Goal: Task Accomplishment & Management: Use online tool/utility

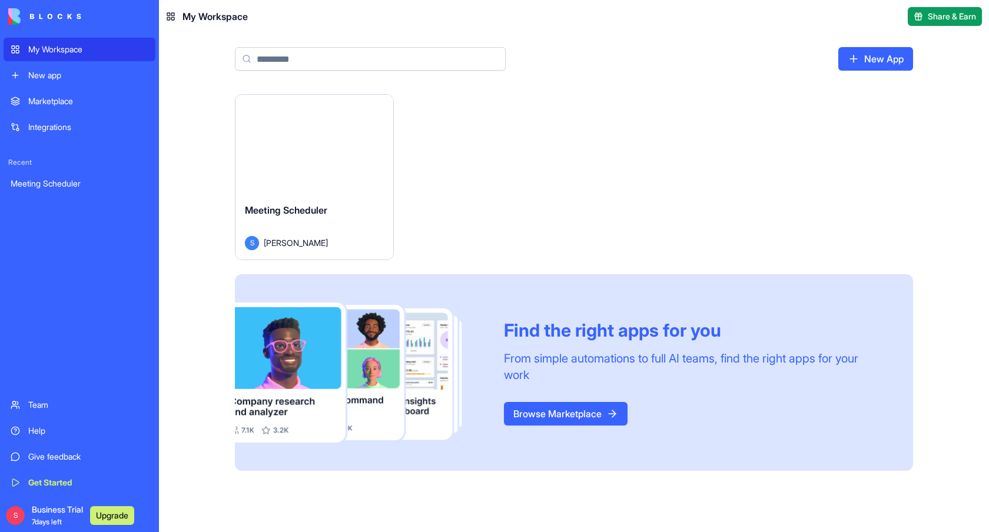
click at [368, 139] on div "Launch" at bounding box center [315, 144] width 158 height 99
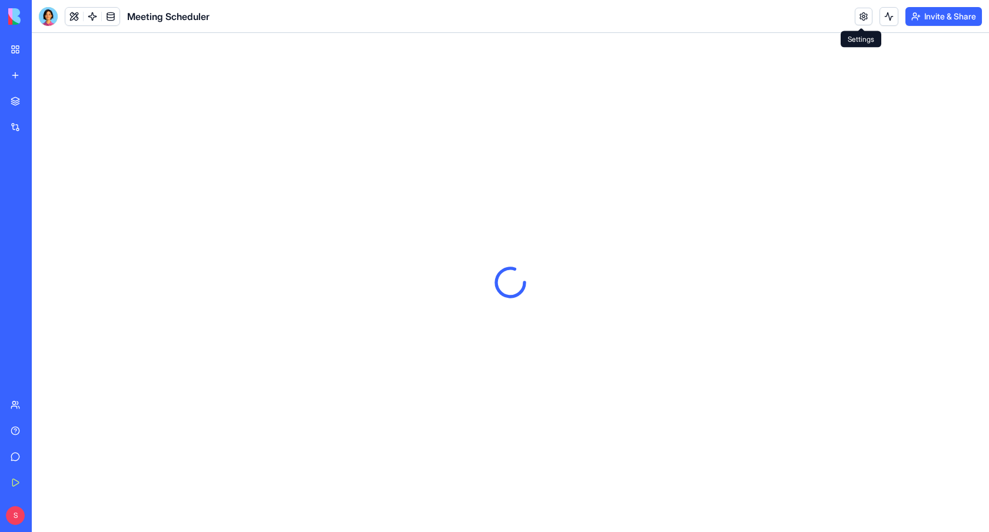
click at [860, 17] on link at bounding box center [864, 17] width 18 height 18
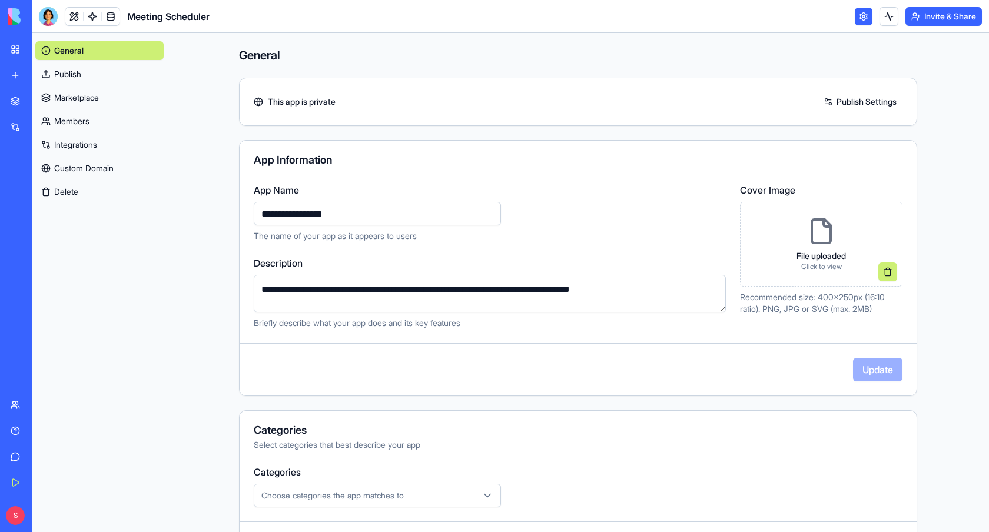
click at [108, 74] on link "Publish" at bounding box center [99, 74] width 128 height 19
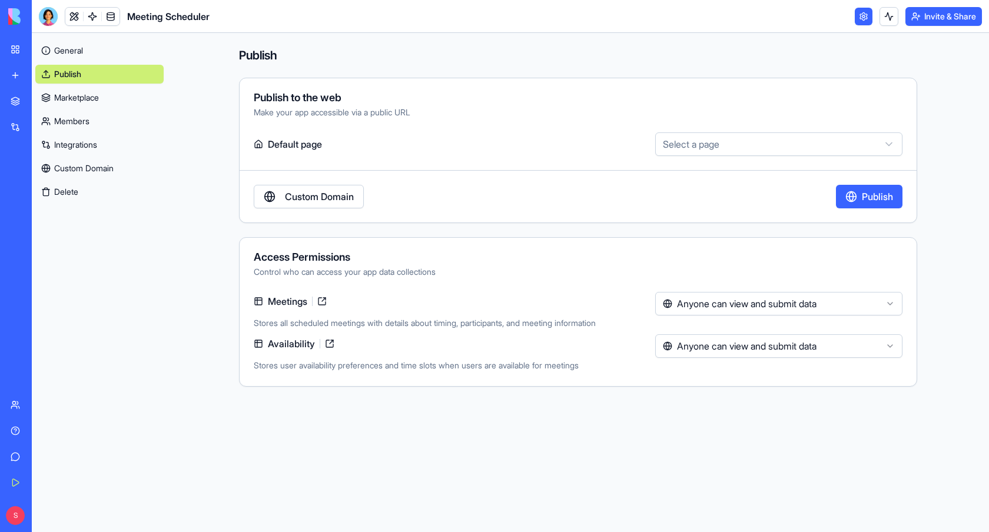
click at [44, 178] on div "Meeting Scheduler" at bounding box center [27, 184] width 33 height 12
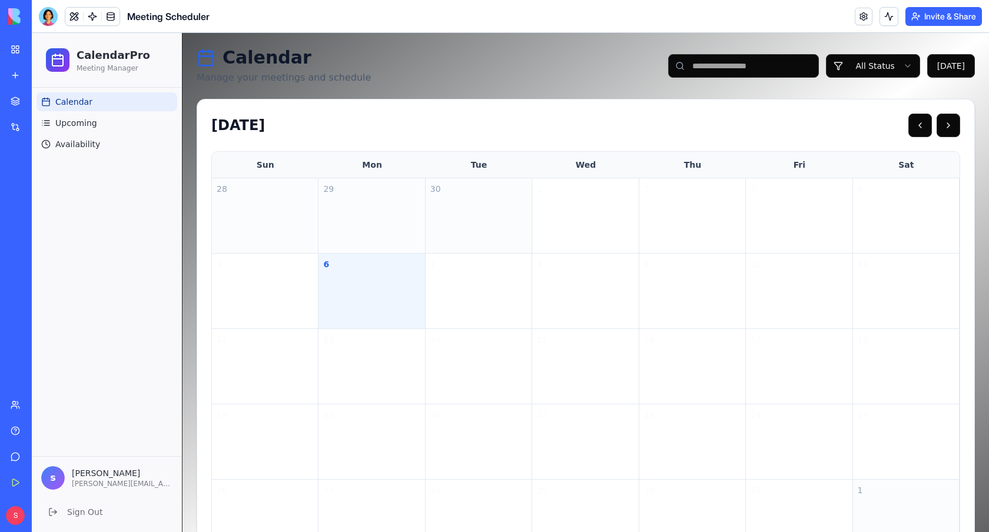
click at [246, 76] on p "Manage your meetings and schedule" at bounding box center [284, 78] width 174 height 14
click at [240, 62] on h1 "Calendar" at bounding box center [284, 57] width 174 height 21
click at [417, 396] on div "13" at bounding box center [372, 366] width 107 height 75
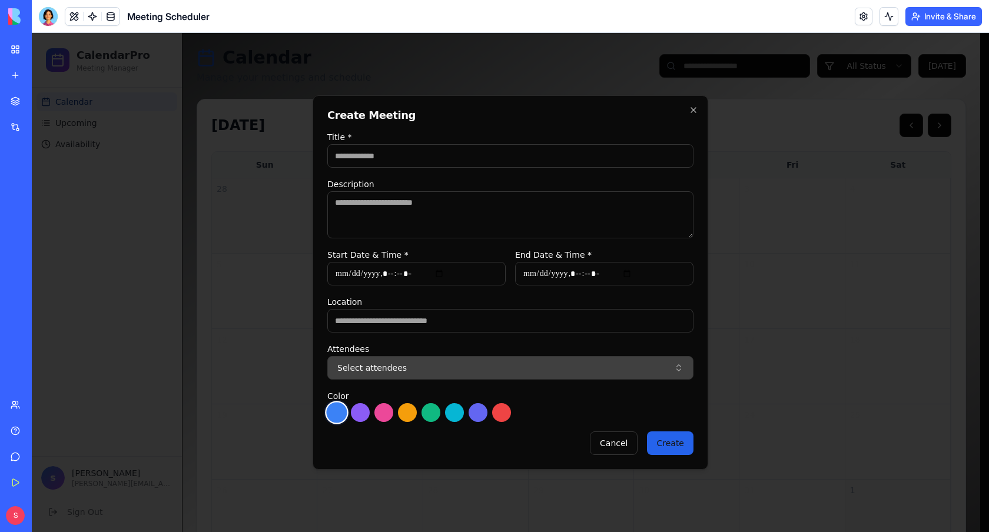
click at [399, 371] on span "Select attendees" at bounding box center [371, 368] width 69 height 12
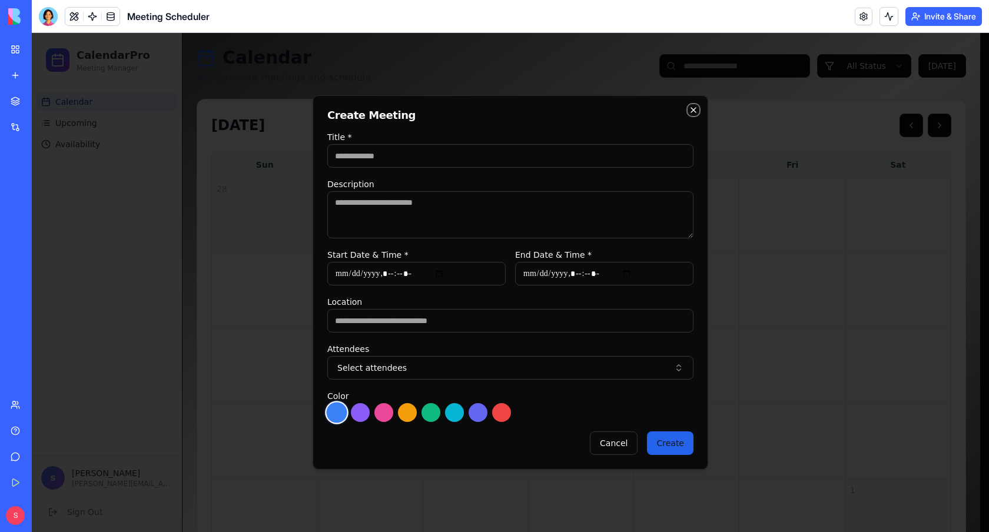
click at [696, 111] on icon "button" at bounding box center [693, 109] width 9 height 9
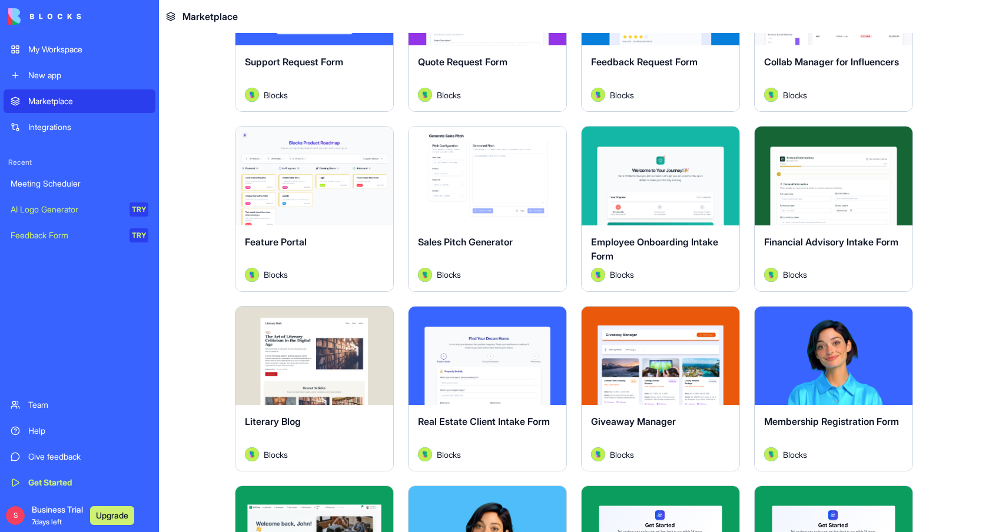
scroll to position [909, 0]
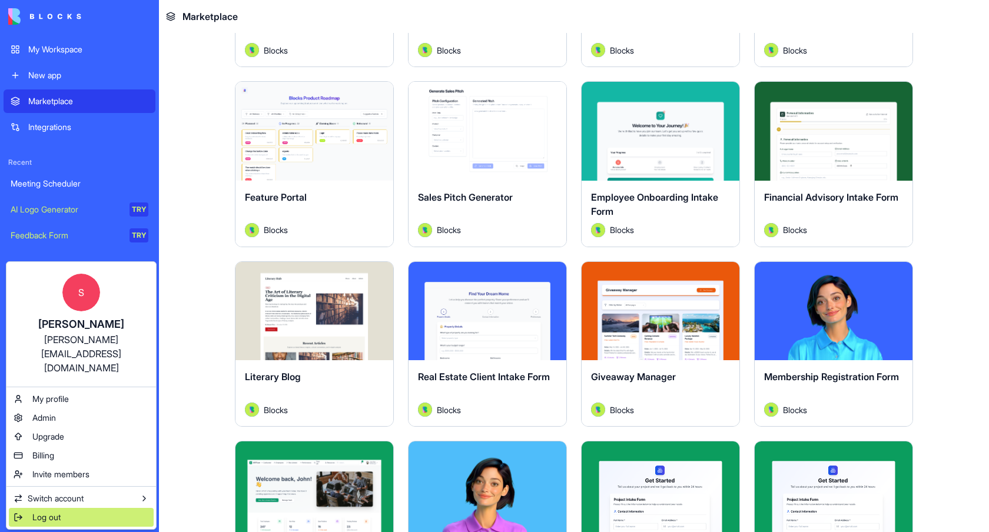
click at [41, 512] on span "Log out" at bounding box center [46, 518] width 28 height 12
